Goal: Find specific page/section: Find specific page/section

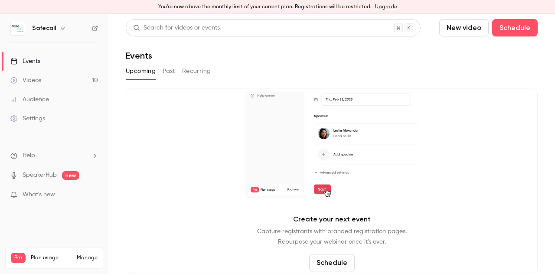
click at [29, 58] on div "Events" at bounding box center [25, 61] width 30 height 9
click at [173, 78] on div "Upcoming Past Recurring" at bounding box center [332, 72] width 412 height 17
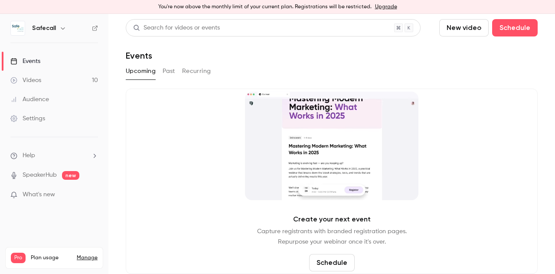
click at [168, 73] on button "Past" at bounding box center [169, 71] width 13 height 14
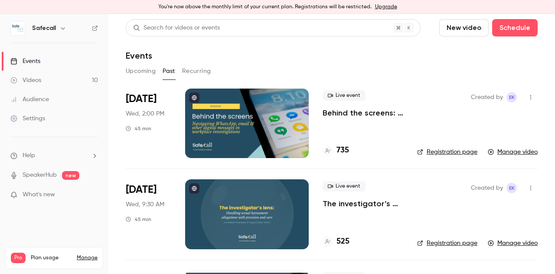
click at [437, 152] on link "Registration page" at bounding box center [447, 151] width 60 height 9
click at [342, 152] on h4 "735" at bounding box center [343, 150] width 13 height 12
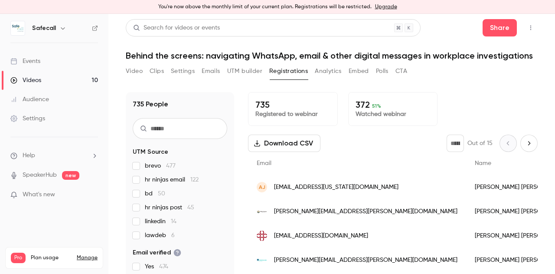
click at [139, 78] on button "Video" at bounding box center [134, 71] width 17 height 14
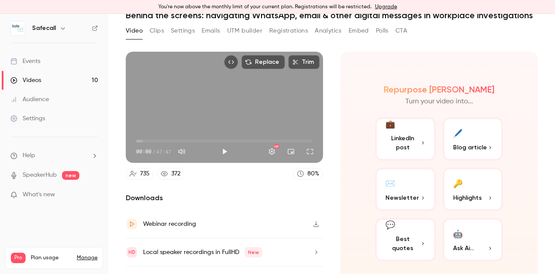
scroll to position [69, 0]
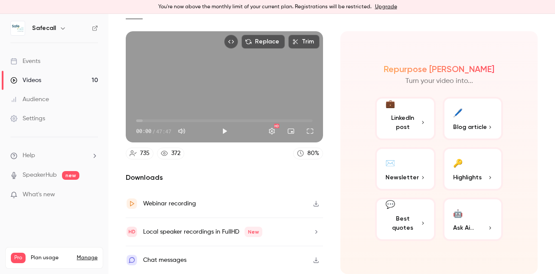
click at [313, 258] on icon "button" at bounding box center [316, 260] width 7 height 6
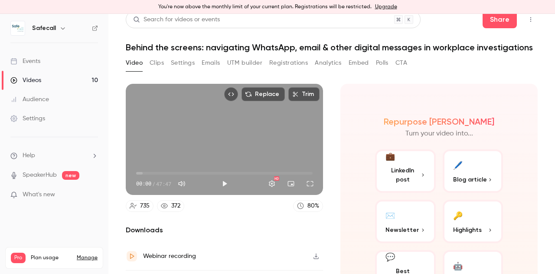
scroll to position [0, 0]
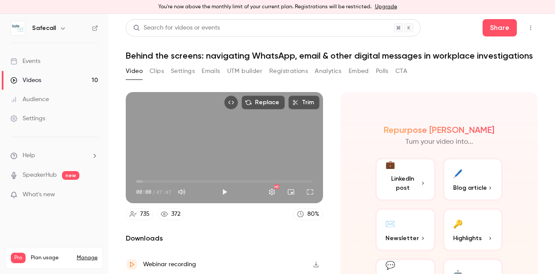
click at [326, 78] on button "Analytics" at bounding box center [328, 71] width 27 height 14
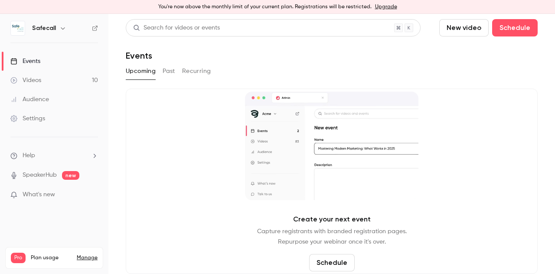
click at [169, 73] on button "Past" at bounding box center [169, 71] width 13 height 14
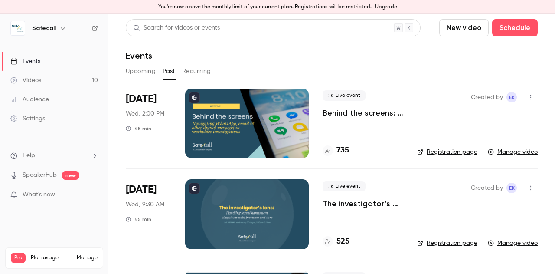
click at [343, 149] on h4 "735" at bounding box center [343, 150] width 13 height 12
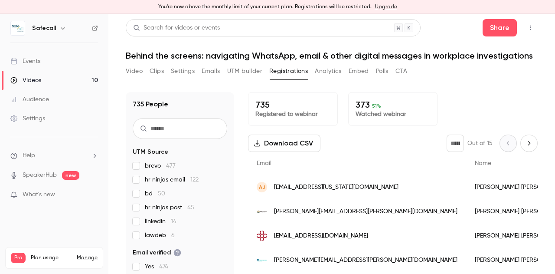
click at [401, 78] on button "CTA" at bounding box center [402, 71] width 12 height 14
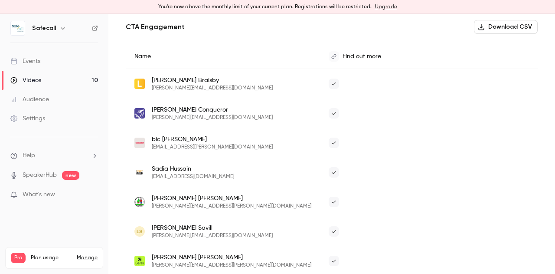
scroll to position [184, 0]
